Goal: Understand process/instructions

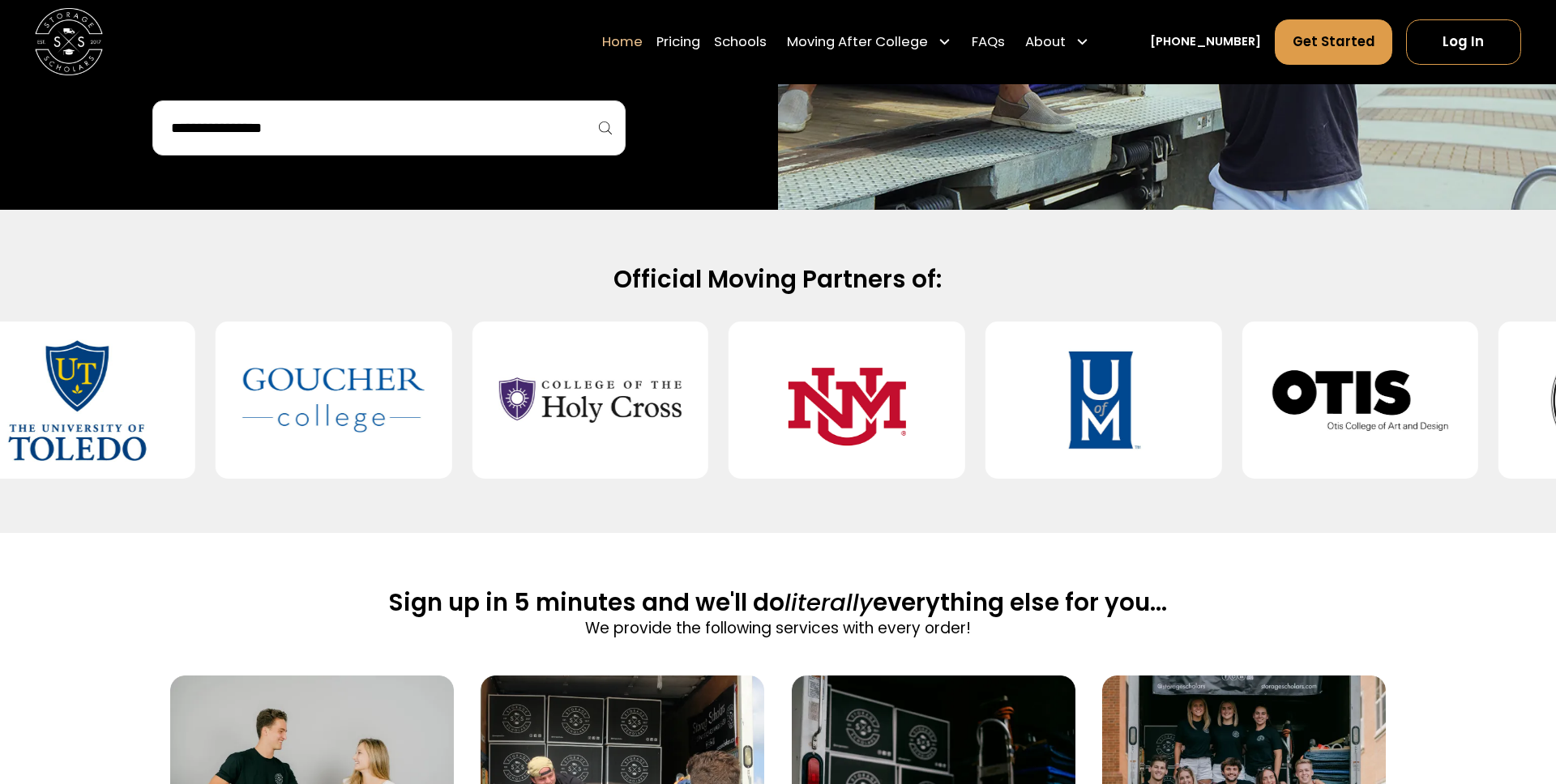
scroll to position [1170, 0]
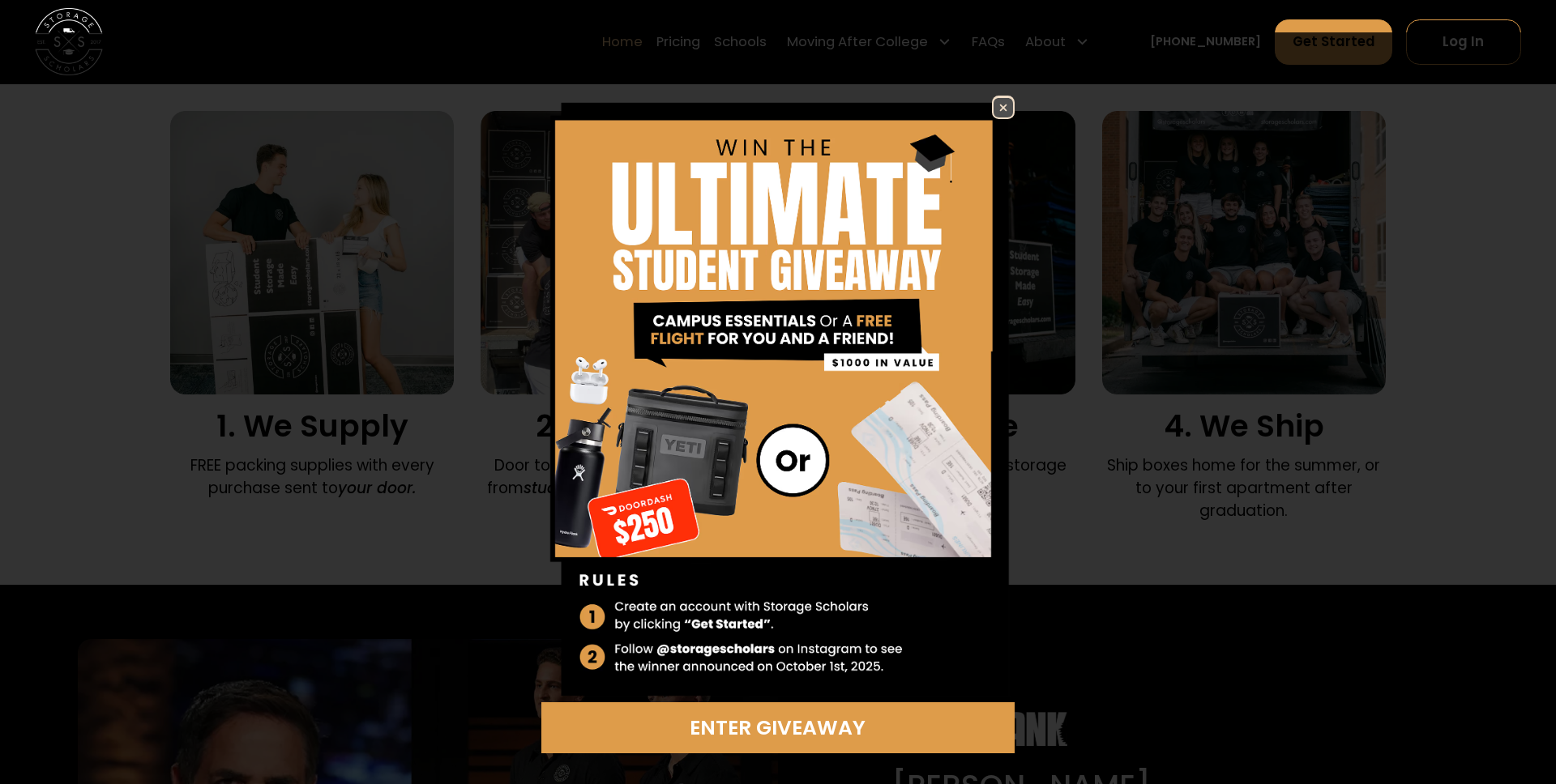
click at [1006, 114] on img at bounding box center [1003, 108] width 20 height 20
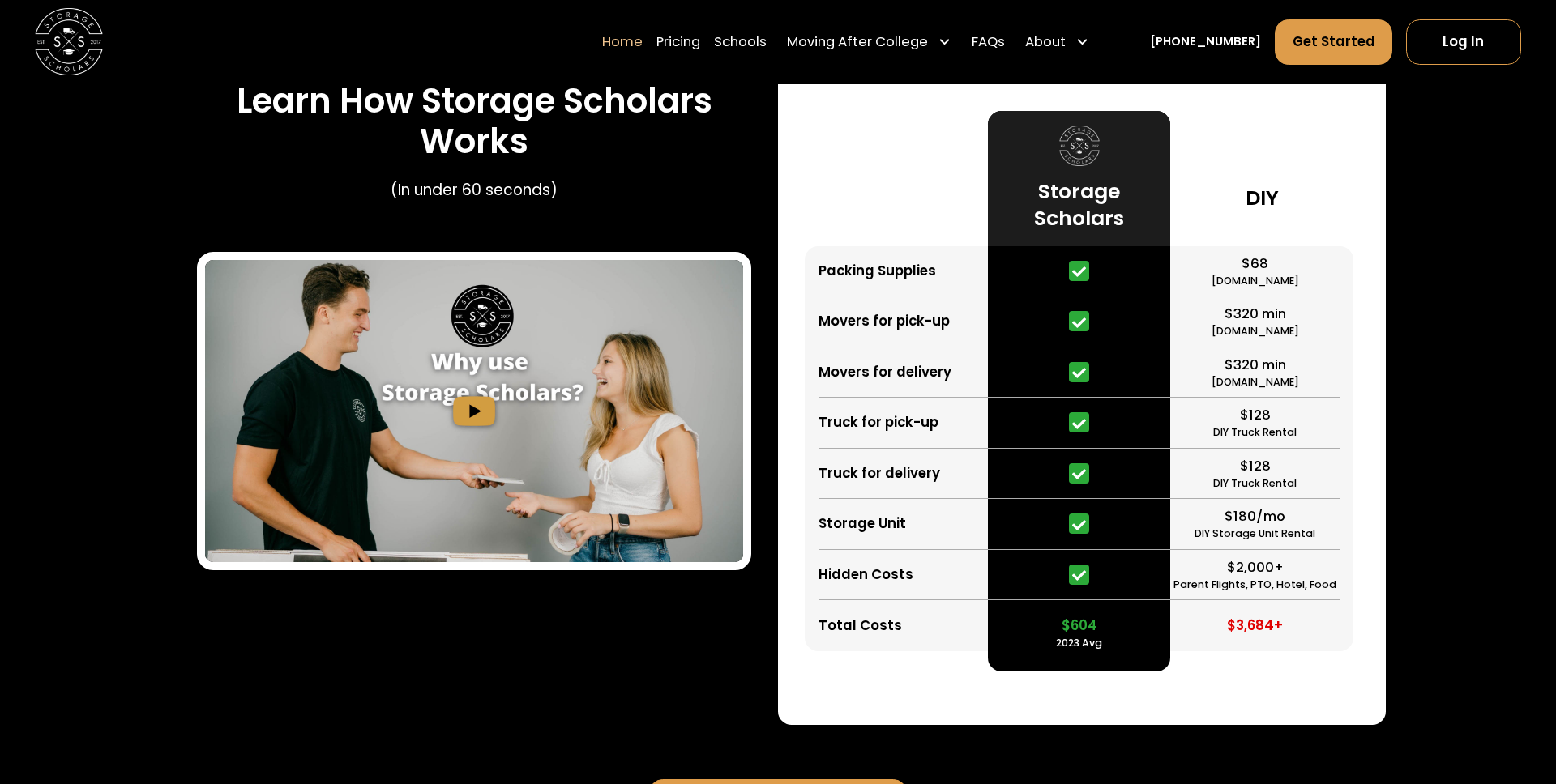
scroll to position [3260, 0]
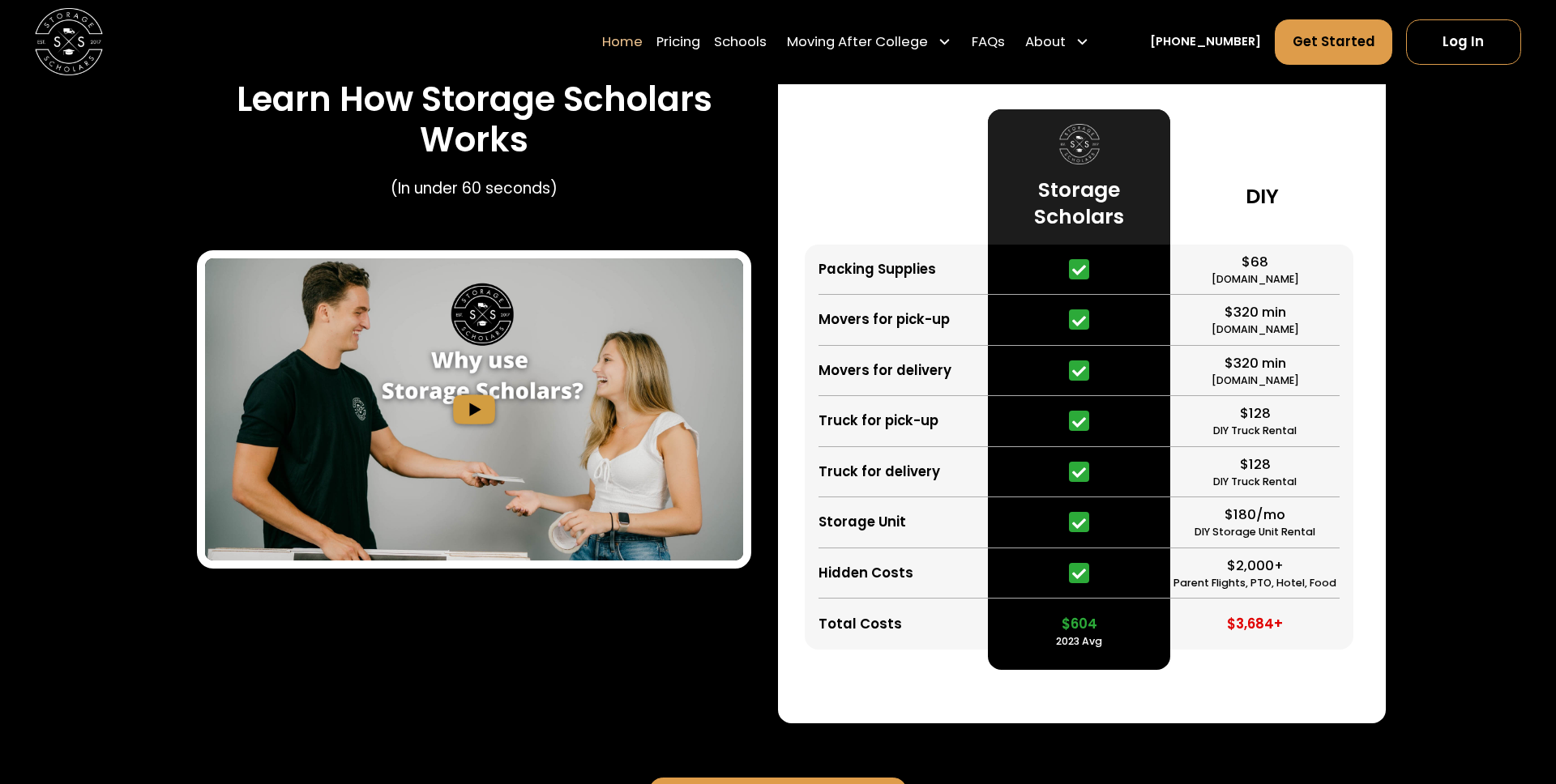
click at [915, 394] on div "Movers for delivery" at bounding box center [903, 371] width 170 height 51
click at [891, 476] on div "Truck for delivery" at bounding box center [879, 472] width 122 height 21
click at [921, 476] on div "Truck for delivery" at bounding box center [879, 472] width 122 height 21
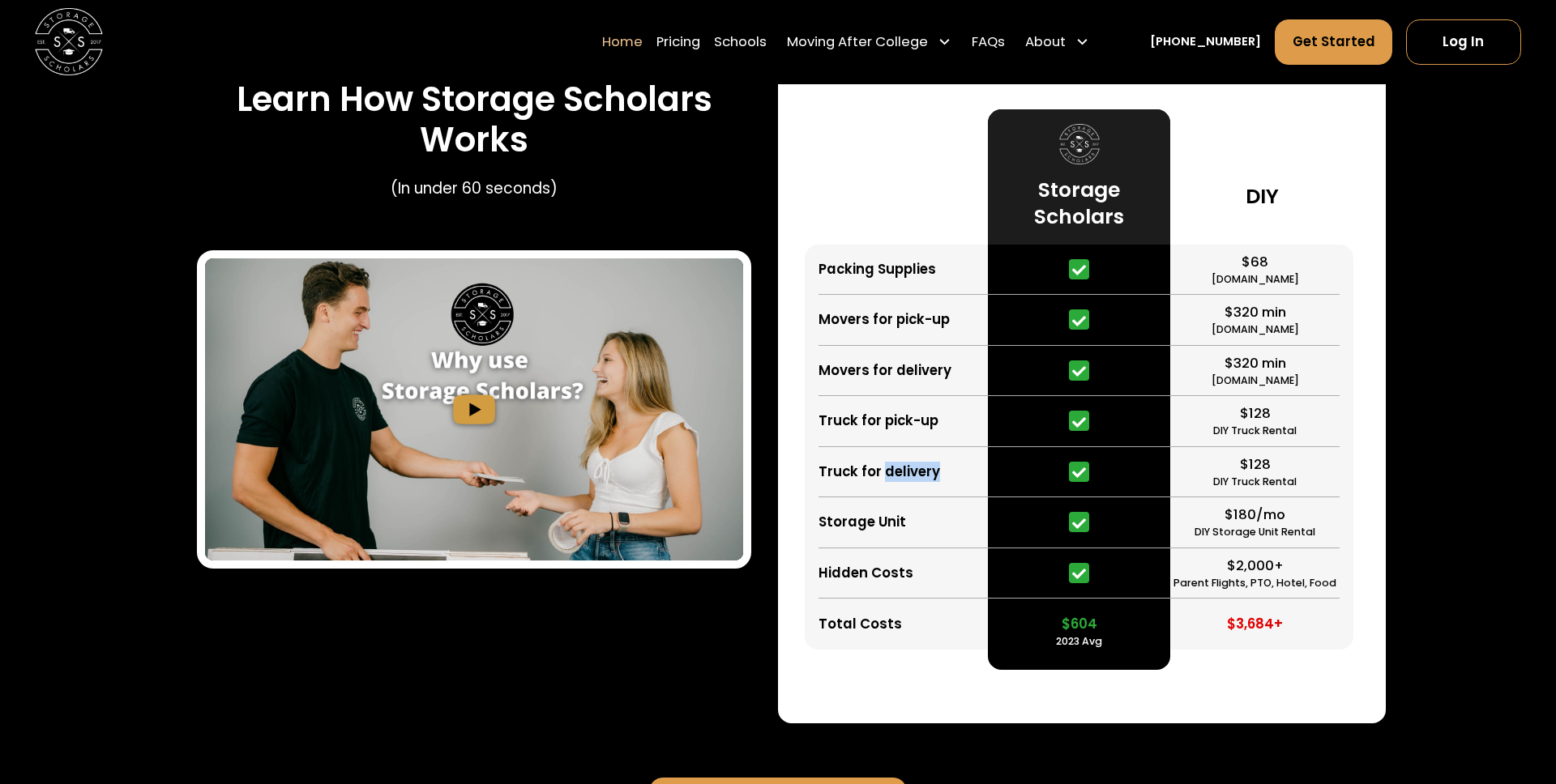
click at [954, 476] on div "Truck for delivery" at bounding box center [903, 473] width 170 height 51
click at [990, 493] on div at bounding box center [1079, 473] width 183 height 51
